Goal: Task Accomplishment & Management: Manage account settings

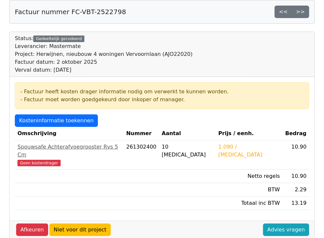
scroll to position [33, 0]
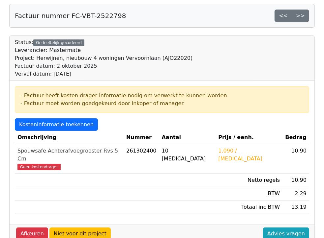
click at [72, 155] on div "Spouwsafe Achterafvoegrooster Rvs 5 Cm" at bounding box center [68, 155] width 103 height 16
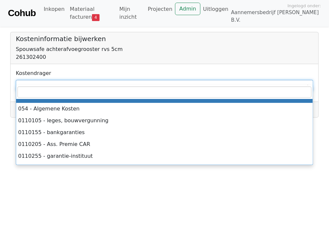
click at [86, 81] on span at bounding box center [164, 85] width 297 height 11
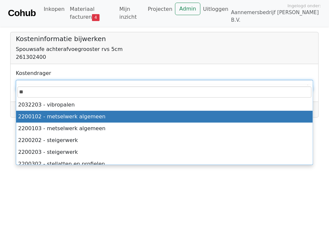
type input "**"
select select "****"
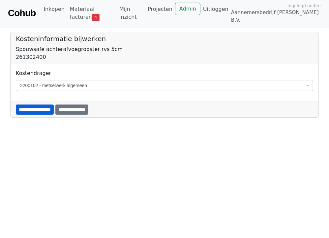
click at [46, 105] on input "**********" at bounding box center [35, 110] width 38 height 10
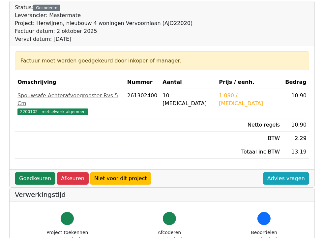
scroll to position [99, 0]
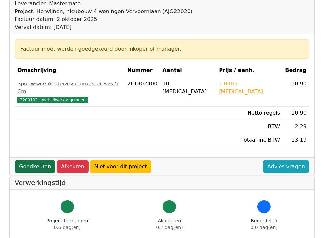
click at [29, 163] on link "Goedkeuren" at bounding box center [35, 167] width 40 height 13
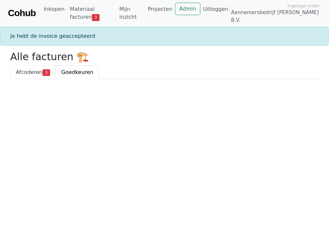
click at [33, 69] on span "Afcoderen" at bounding box center [29, 72] width 27 height 6
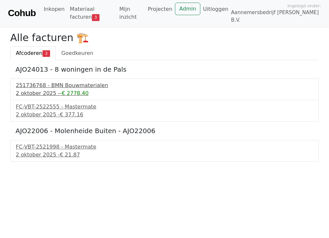
click at [42, 90] on div "[DATE] - -€ 2778.40" at bounding box center [164, 94] width 297 height 8
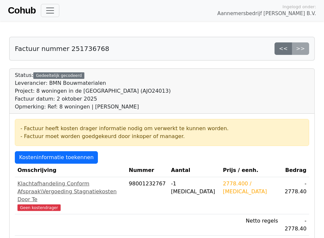
click at [0, 0] on link "Materiaal facturen 3" at bounding box center [0, 0] width 0 height 0
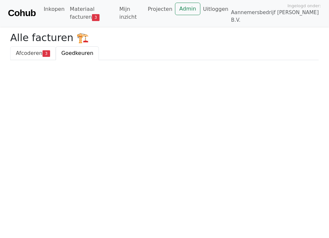
click at [36, 50] on span "Afcoderen" at bounding box center [29, 53] width 27 height 6
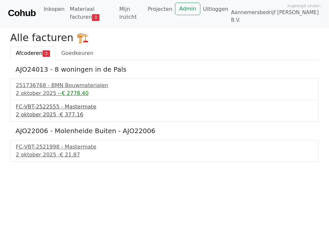
click at [59, 103] on div "FC-VBT-2522555 - Mastermate" at bounding box center [164, 107] width 297 height 8
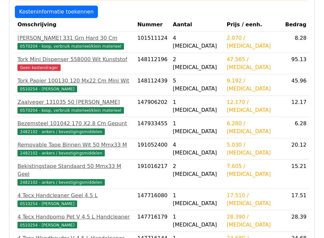
scroll to position [66, 0]
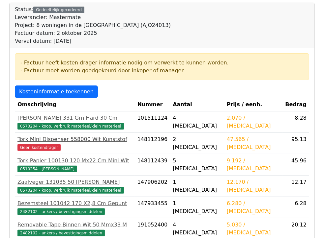
click at [68, 141] on div "Tork Mini Dispenser 558000 Wit Kunststof" at bounding box center [74, 140] width 115 height 8
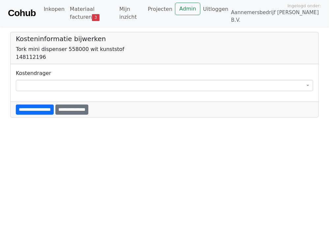
click at [66, 80] on span at bounding box center [164, 85] width 297 height 11
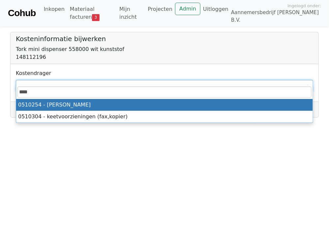
type input "****"
select select "****"
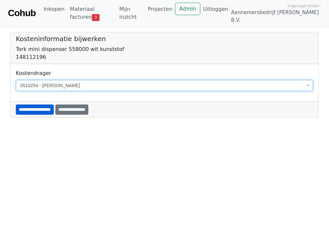
click at [45, 105] on input "**********" at bounding box center [35, 110] width 38 height 10
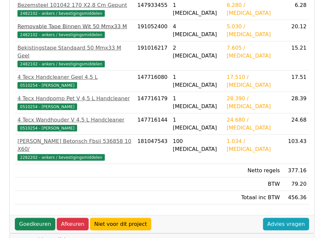
scroll to position [263, 0]
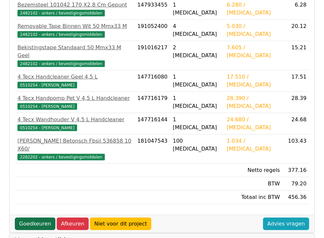
click at [46, 218] on link "Goedkeuren" at bounding box center [35, 224] width 40 height 13
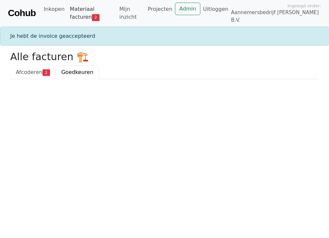
click at [95, 11] on link "Materiaal facturen 2" at bounding box center [91, 13] width 49 height 21
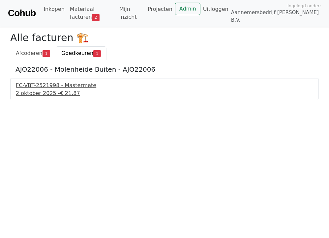
click at [67, 90] on span "€ 21.87" at bounding box center [70, 93] width 20 height 6
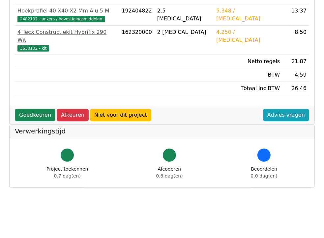
scroll to position [165, 0]
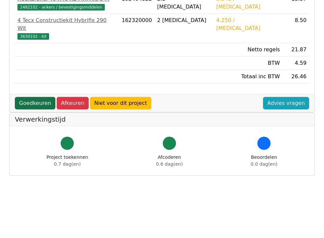
click at [44, 100] on link "Goedkeuren" at bounding box center [35, 103] width 40 height 13
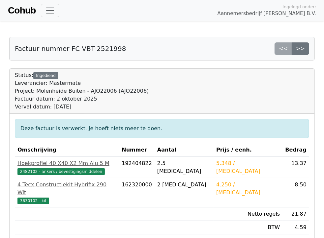
click at [0, 0] on link "Materiaal facturen 1" at bounding box center [0, 0] width 0 height 0
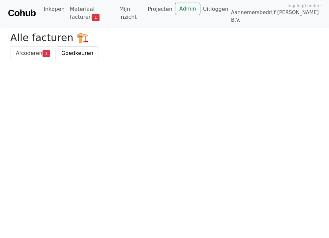
click at [23, 50] on span "Afcoderen" at bounding box center [29, 53] width 27 height 6
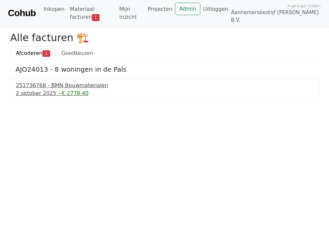
click at [37, 91] on div "[DATE] - -€ 2778.40" at bounding box center [164, 94] width 297 height 8
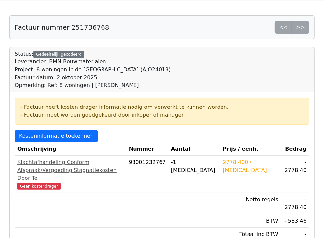
scroll to position [33, 0]
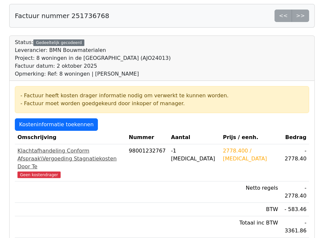
click at [60, 157] on div "Klachtafhandeling Conform Afspraak\Vergoeding Stagnatiekosten Door Te" at bounding box center [70, 159] width 106 height 24
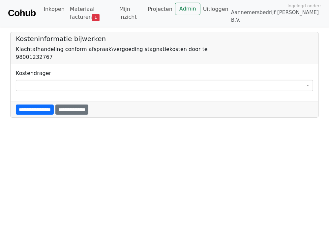
click at [173, 37] on h5 "Kosteninformatie bijwerken" at bounding box center [164, 39] width 297 height 8
click at [167, 45] on div "Klachtafhandeling conform afspraak\vergoeding stagnatiekosten door te" at bounding box center [164, 49] width 297 height 8
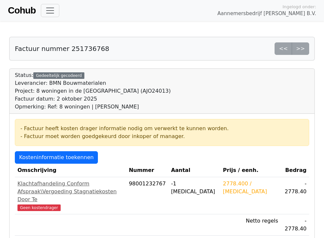
scroll to position [33, 0]
